Goal: Find specific page/section: Find specific page/section

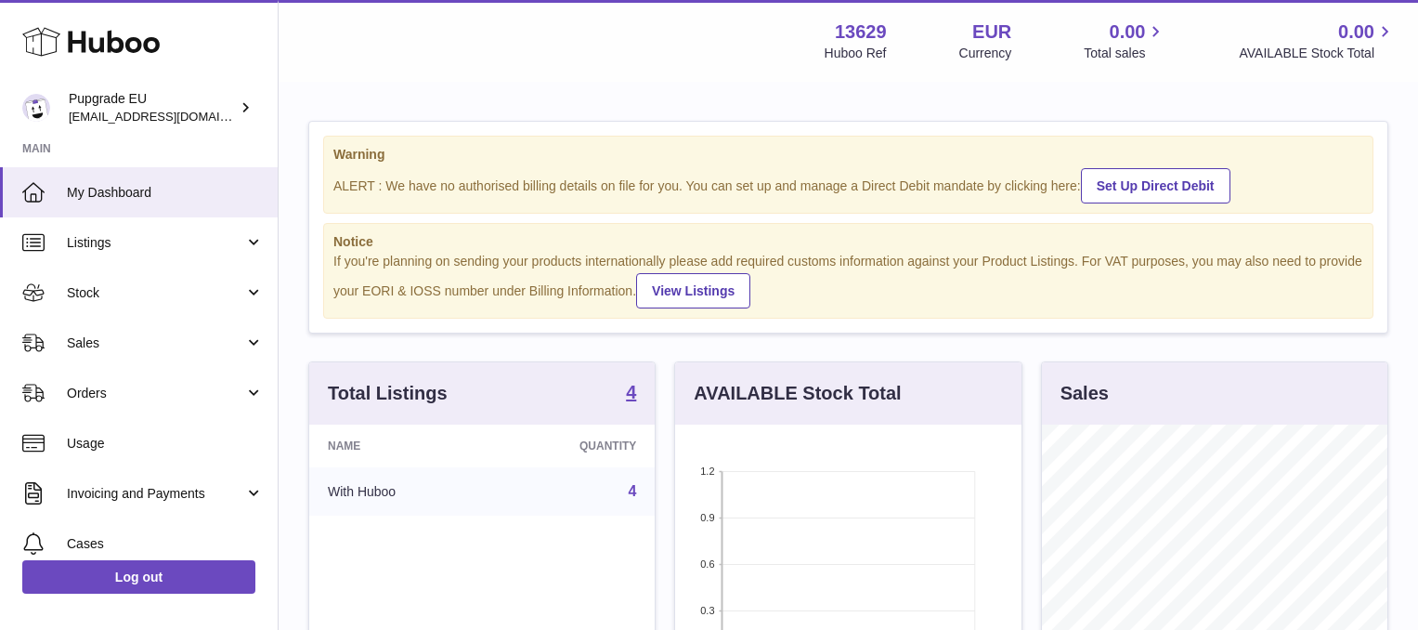
scroll to position [290, 346]
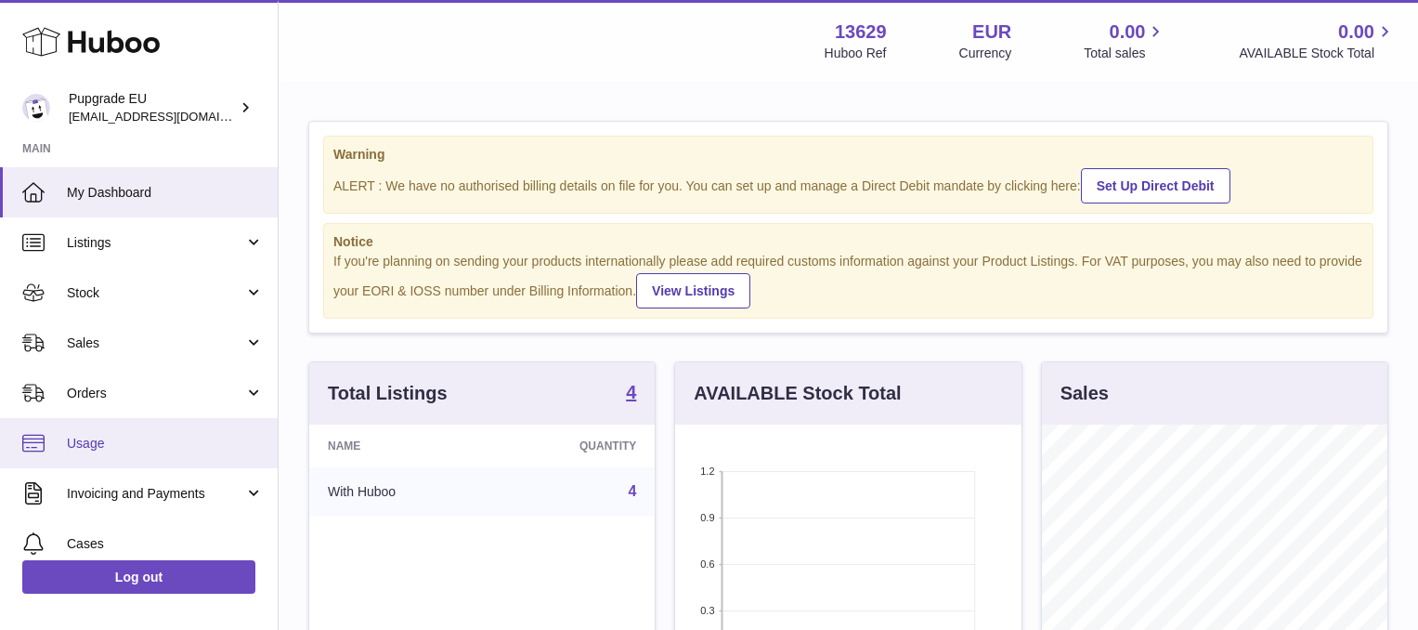
click at [111, 429] on link "Usage" at bounding box center [139, 443] width 278 height 50
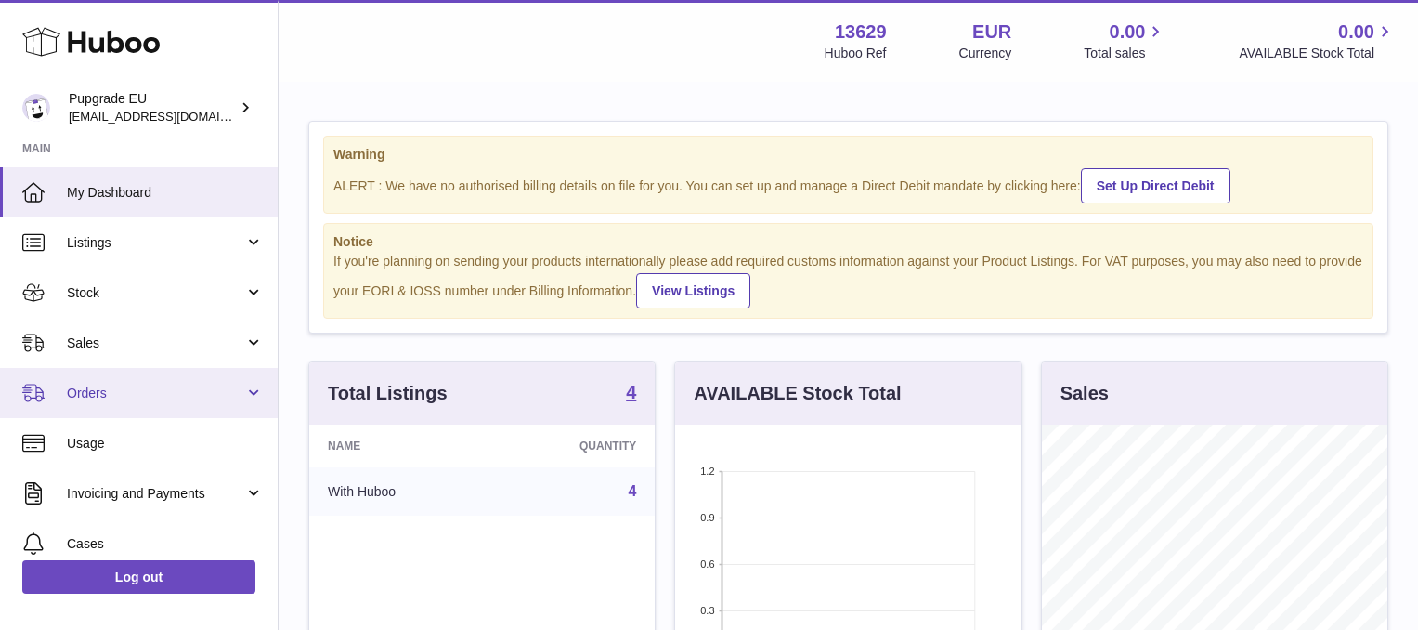
click at [127, 383] on link "Orders" at bounding box center [139, 393] width 278 height 50
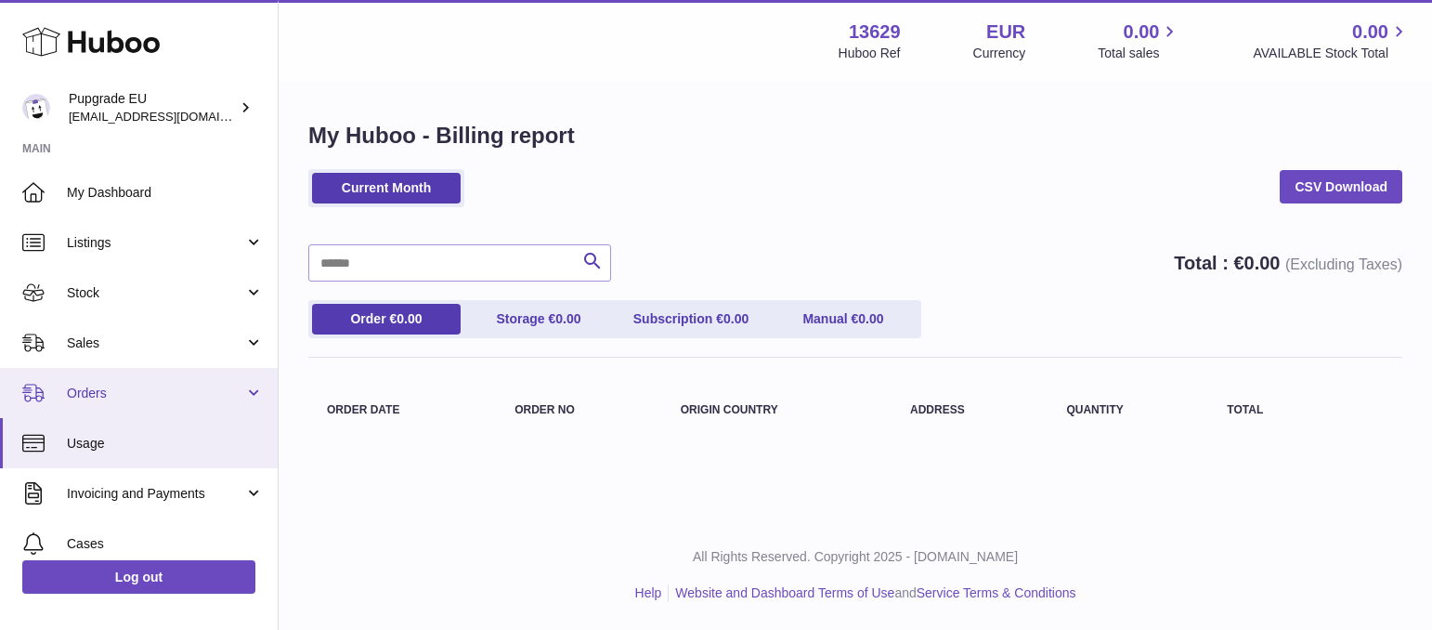
click at [103, 396] on span "Orders" at bounding box center [155, 393] width 177 height 18
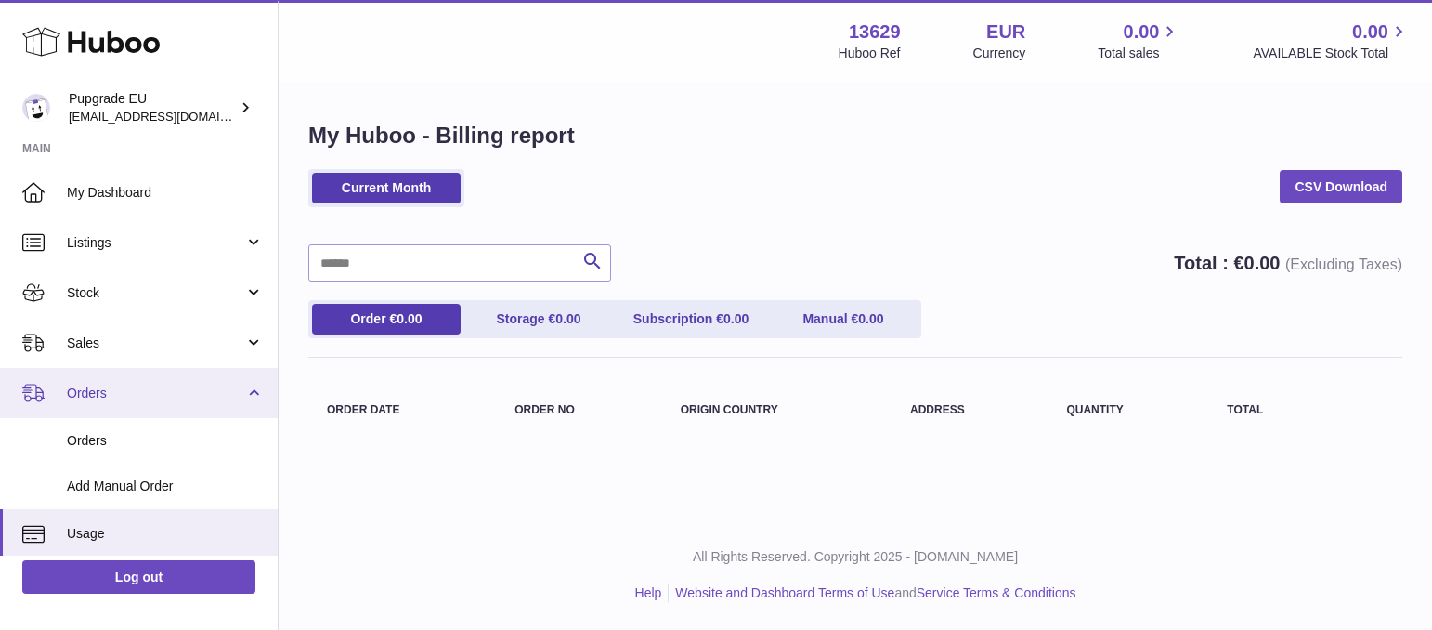
click at [104, 396] on span "Orders" at bounding box center [155, 393] width 177 height 18
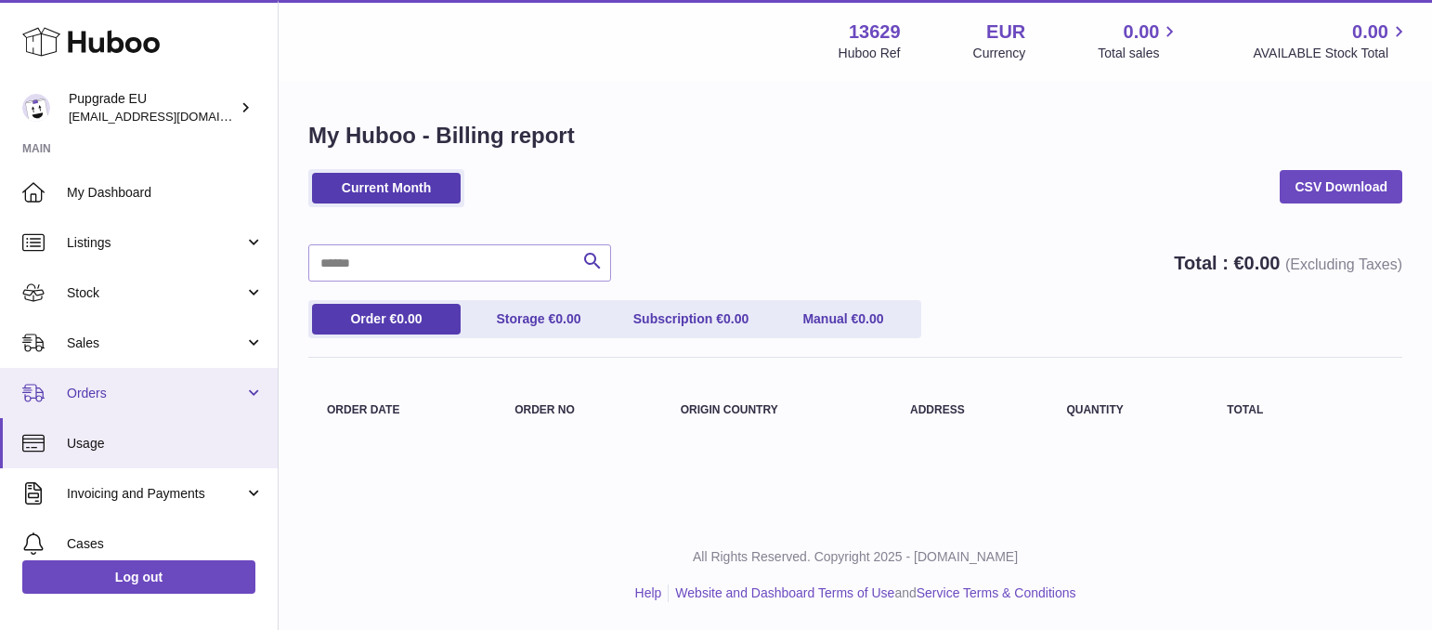
click at [104, 396] on span "Orders" at bounding box center [155, 393] width 177 height 18
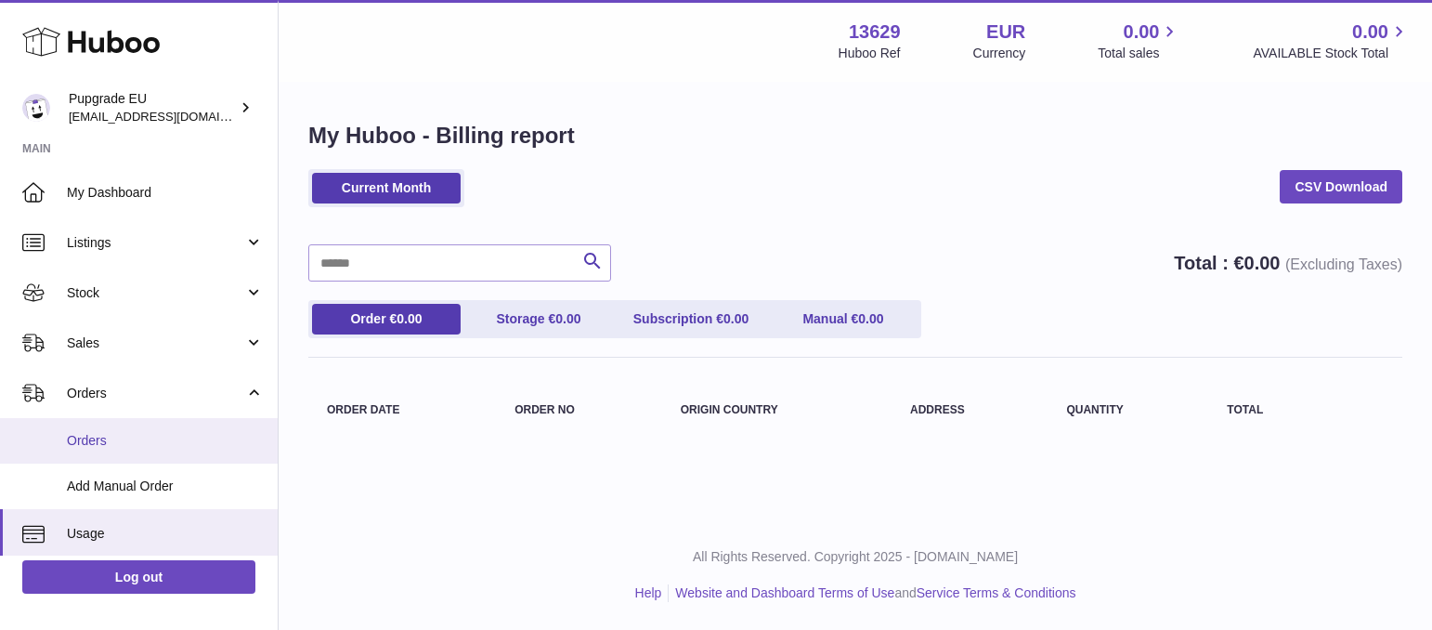
click at [109, 461] on link "Orders" at bounding box center [139, 441] width 278 height 46
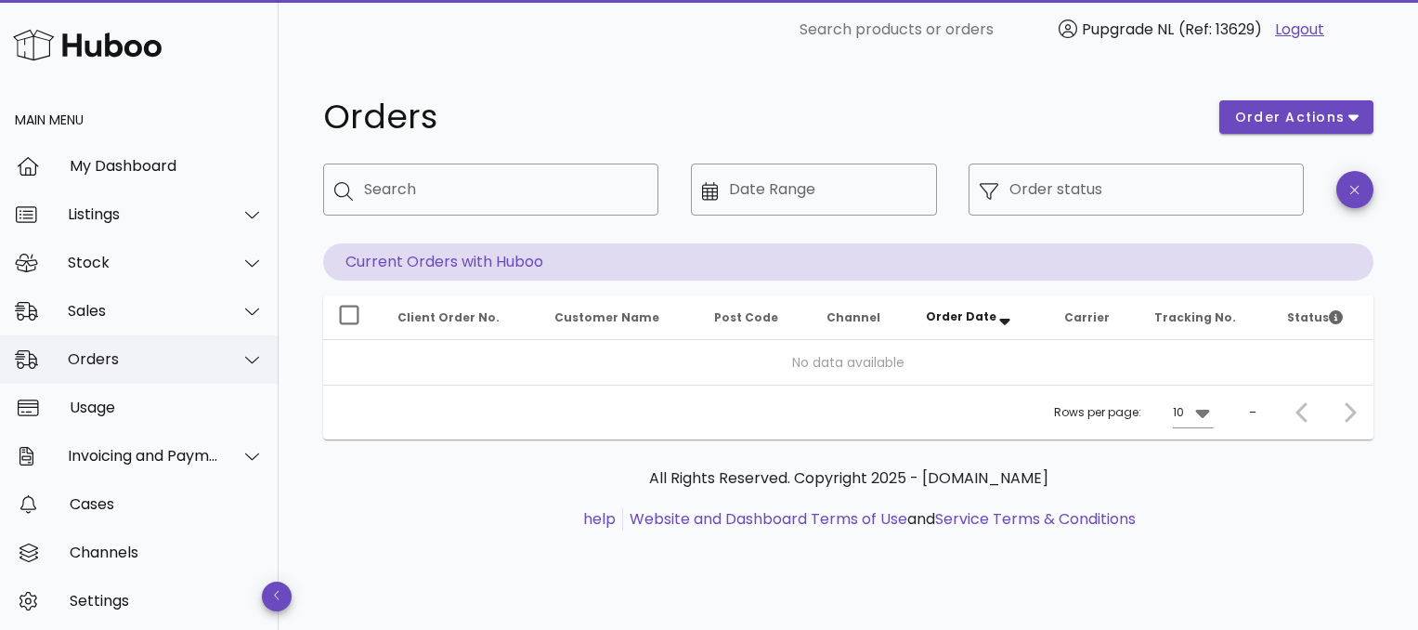
click at [123, 362] on div "Orders" at bounding box center [143, 359] width 151 height 18
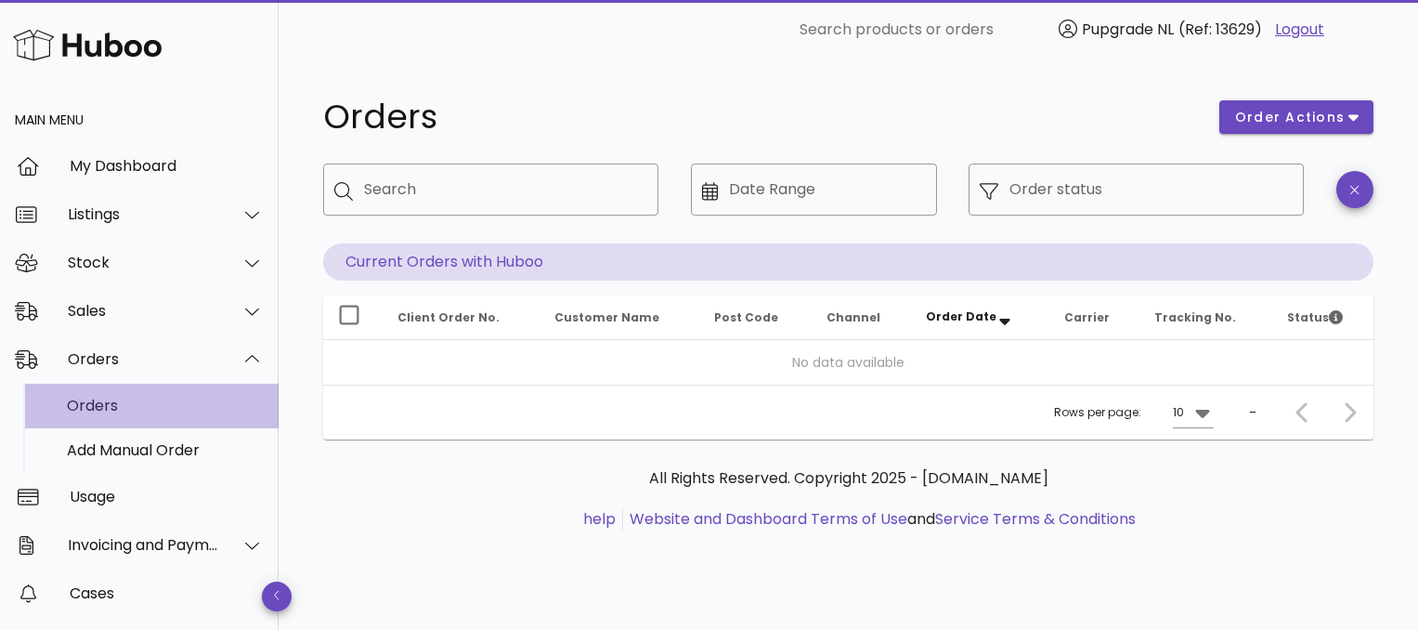
click at [132, 422] on div "Orders" at bounding box center [165, 405] width 197 height 40
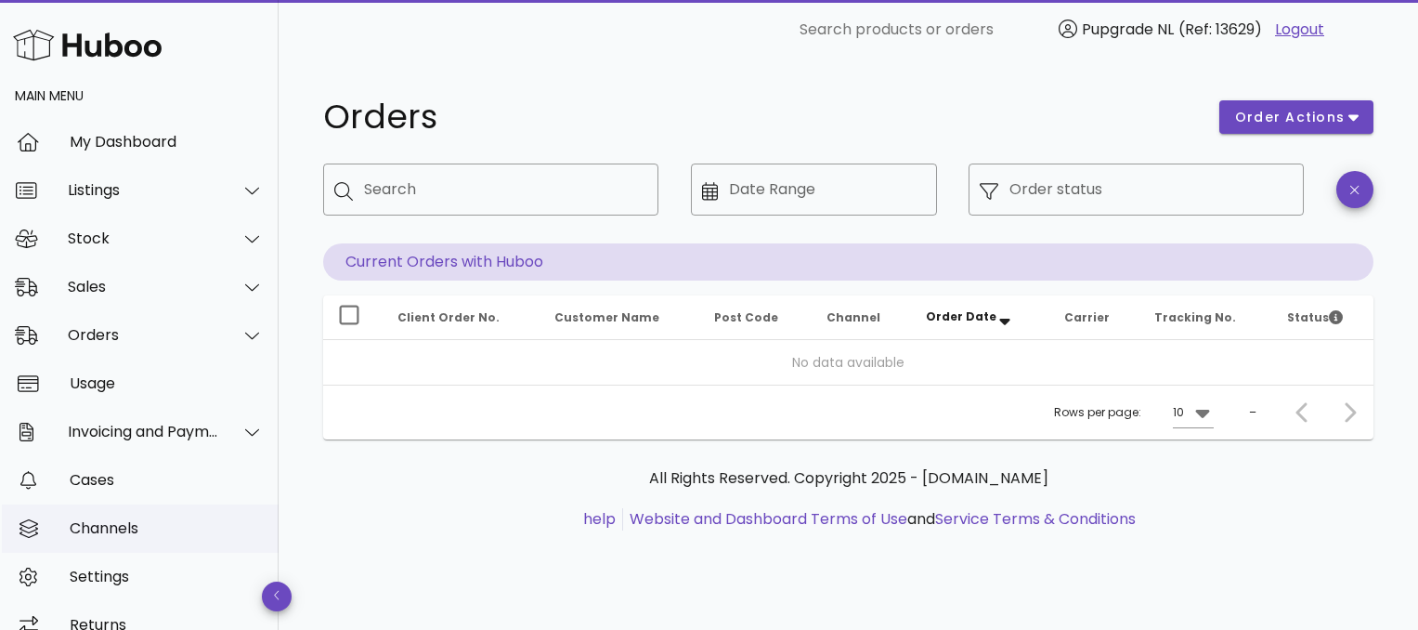
scroll to position [51, 0]
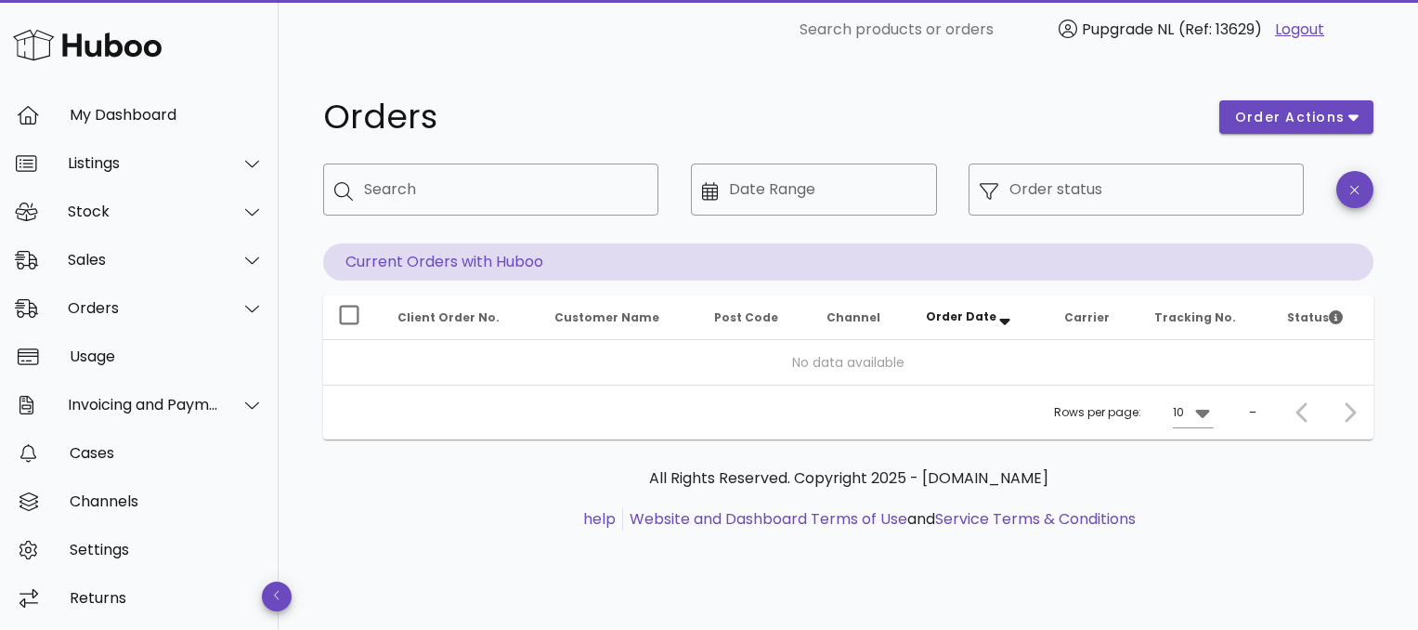
click at [1307, 25] on link "Logout" at bounding box center [1299, 30] width 49 height 22
